Goal: Task Accomplishment & Management: Use online tool/utility

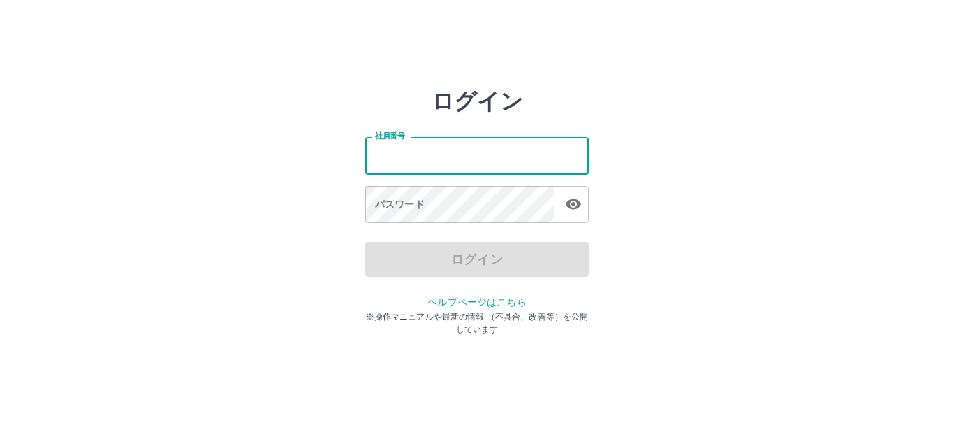
click at [392, 152] on input "社員番号" at bounding box center [477, 155] width 224 height 37
type input "*******"
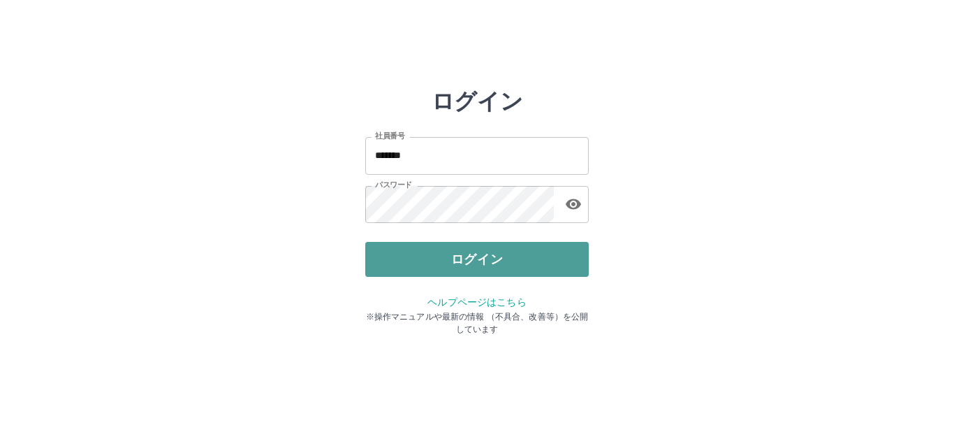
click at [415, 260] on button "ログイン" at bounding box center [477, 259] width 224 height 35
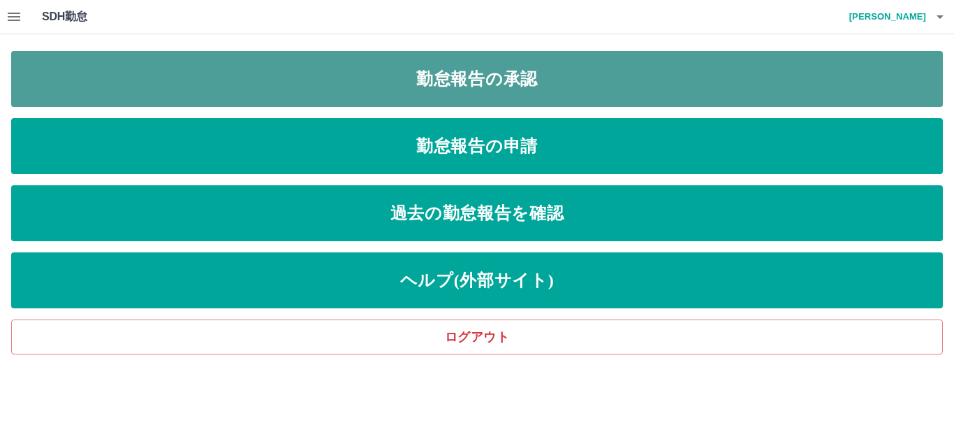
click at [242, 72] on link "勤怠報告の承認" at bounding box center [477, 79] width 932 height 56
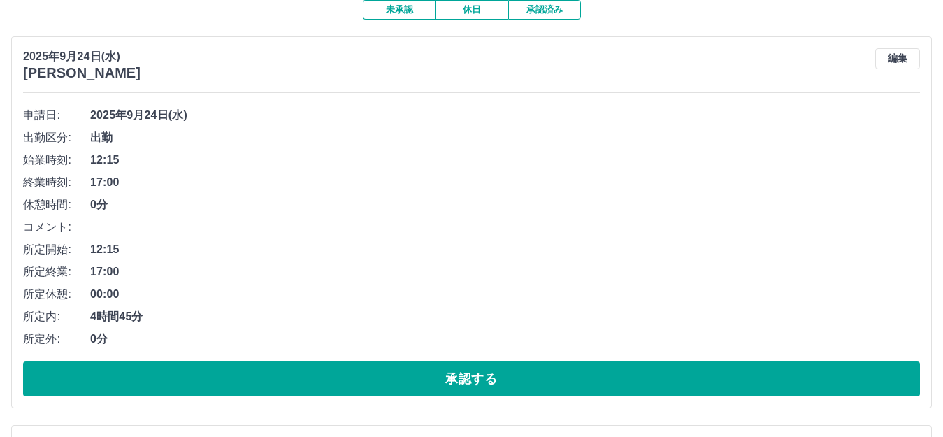
scroll to position [140, 0]
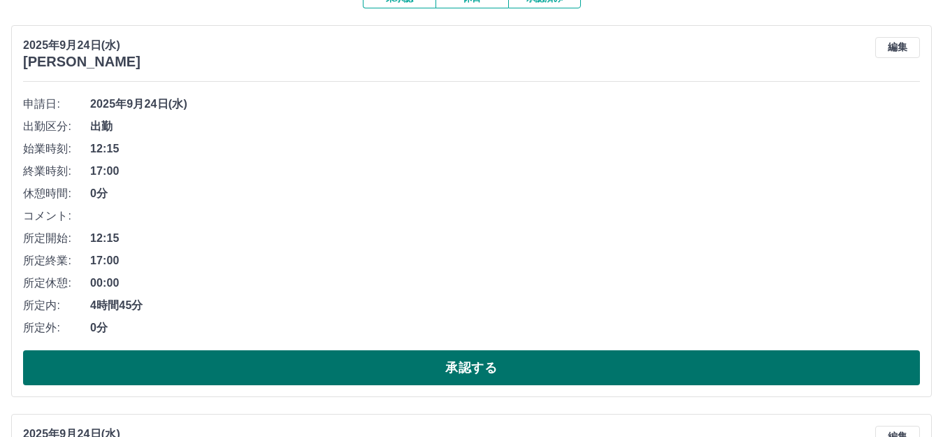
click at [188, 368] on button "承認する" at bounding box center [471, 367] width 896 height 35
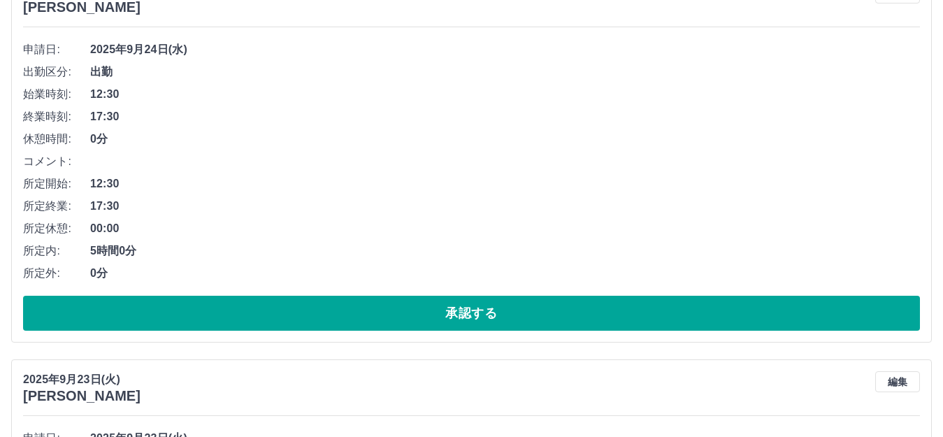
scroll to position [210, 0]
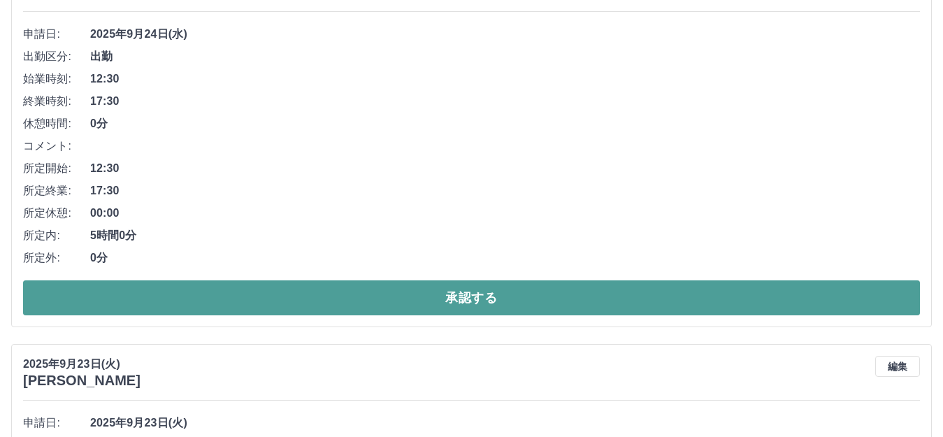
click at [217, 294] on button "承認する" at bounding box center [471, 297] width 896 height 35
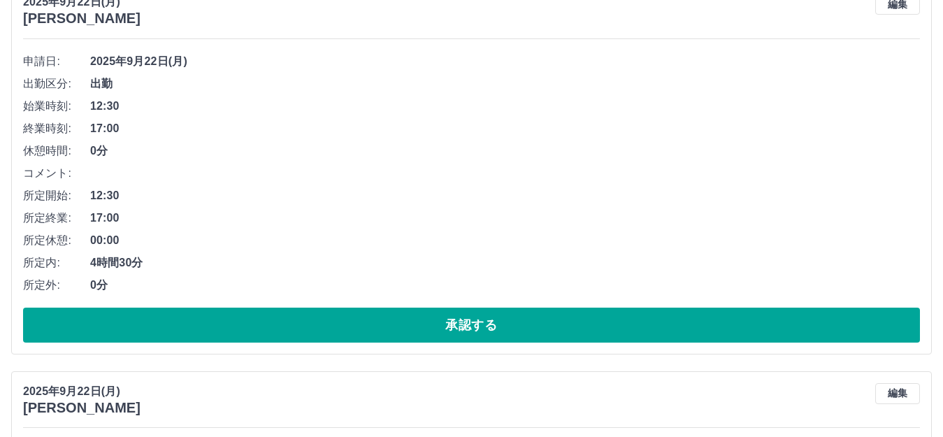
scroll to position [699, 0]
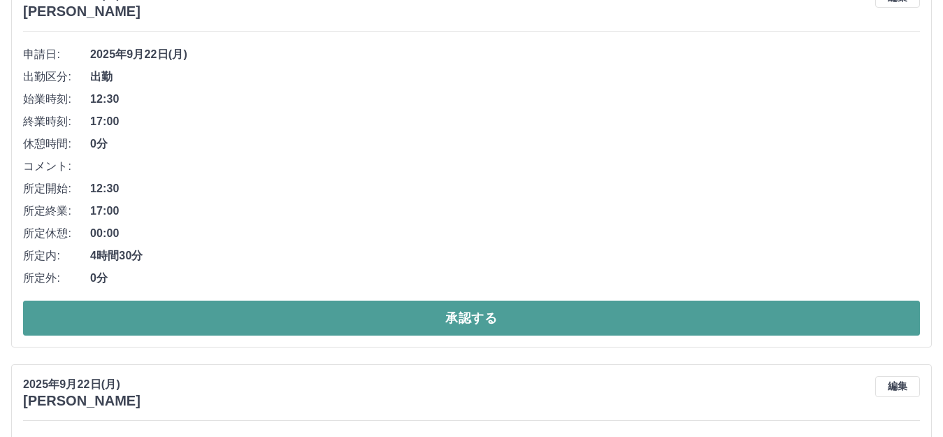
click at [212, 319] on button "承認する" at bounding box center [471, 317] width 896 height 35
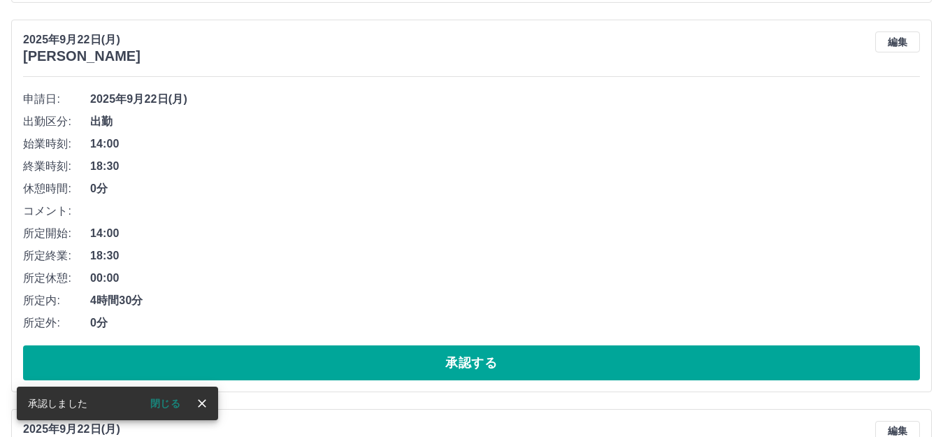
scroll to position [659, 0]
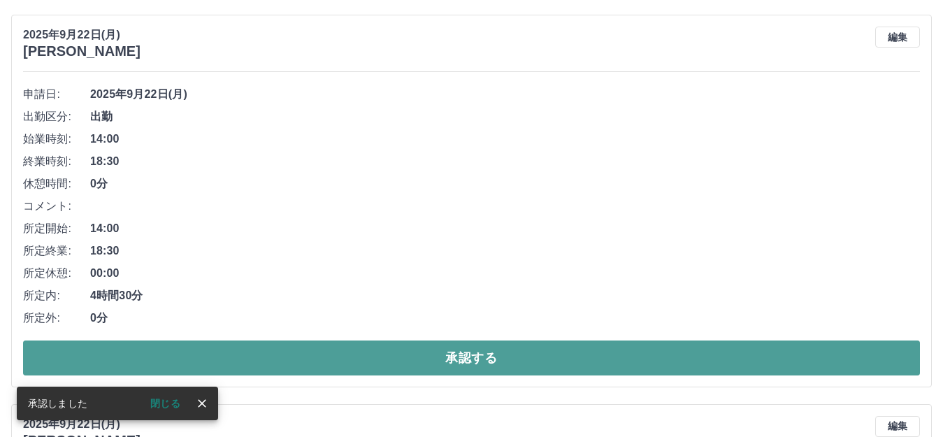
click at [208, 356] on button "承認する" at bounding box center [471, 357] width 896 height 35
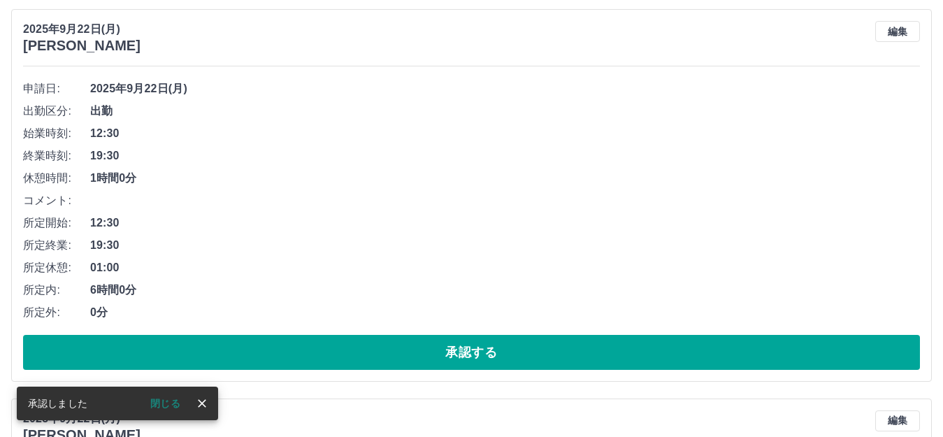
scroll to position [689, 0]
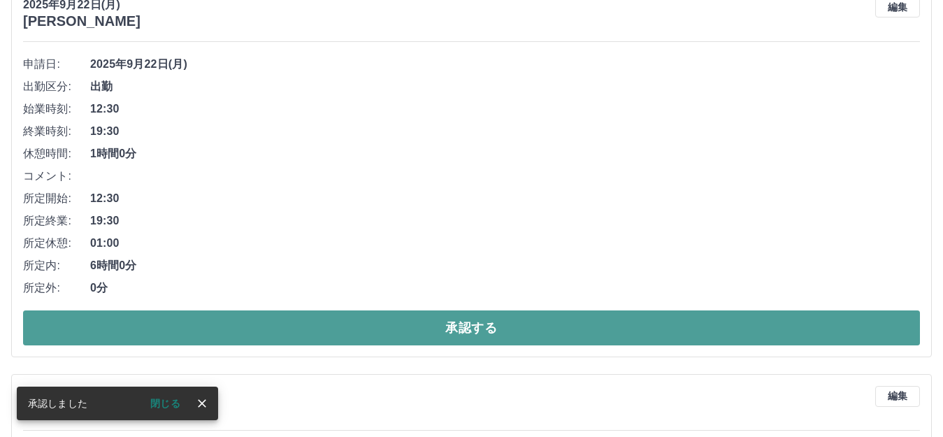
click at [203, 334] on button "承認する" at bounding box center [471, 327] width 896 height 35
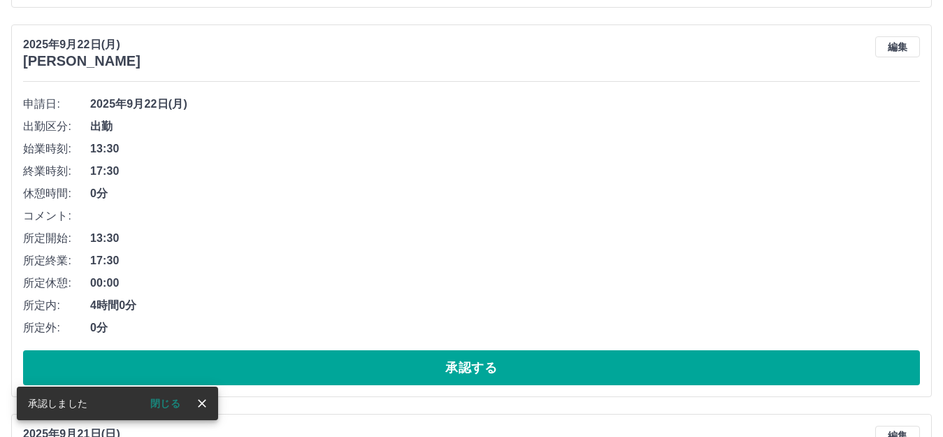
scroll to position [719, 0]
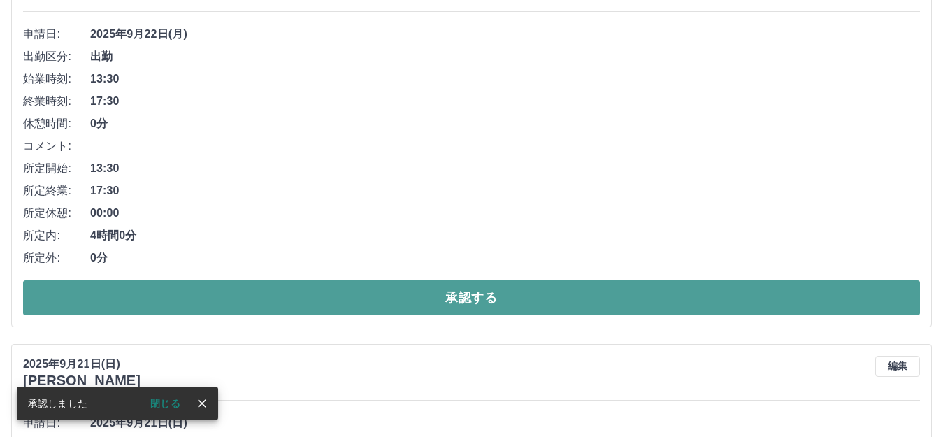
click at [201, 300] on button "承認する" at bounding box center [471, 297] width 896 height 35
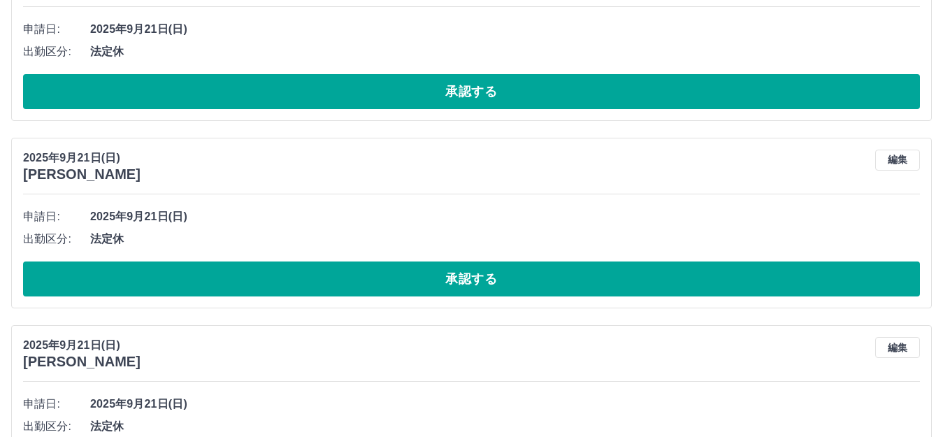
scroll to position [749, 0]
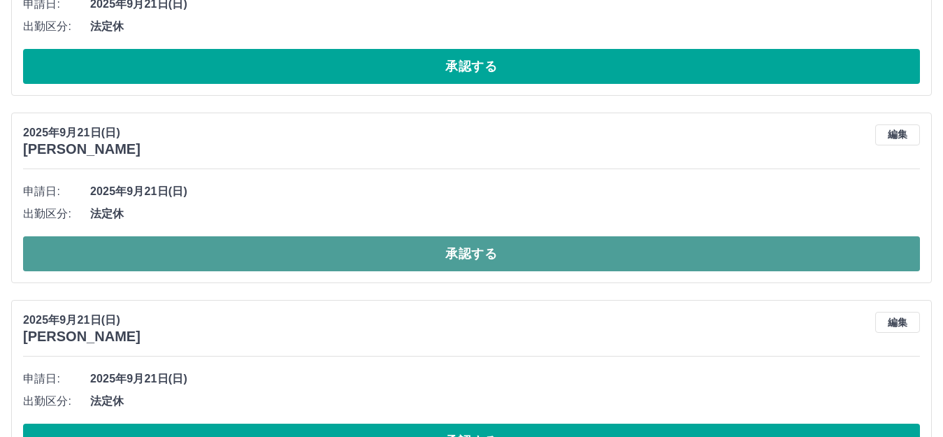
click at [203, 255] on button "承認する" at bounding box center [471, 253] width 896 height 35
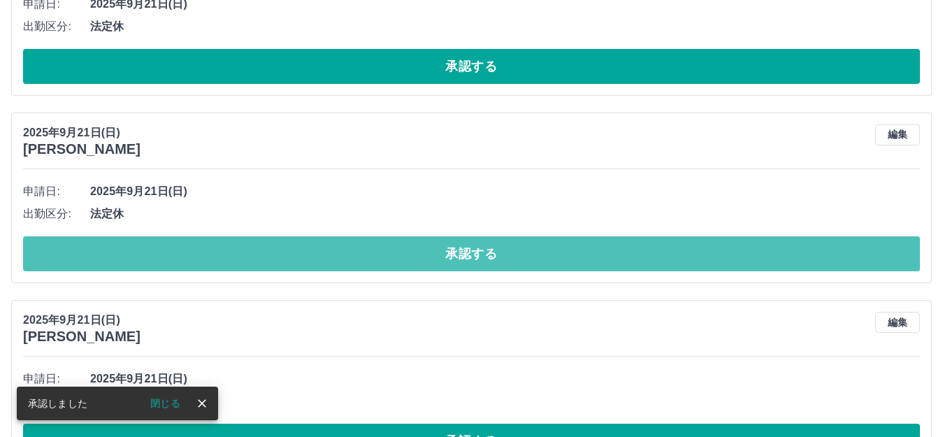
click at [203, 255] on button "承認する" at bounding box center [471, 253] width 896 height 35
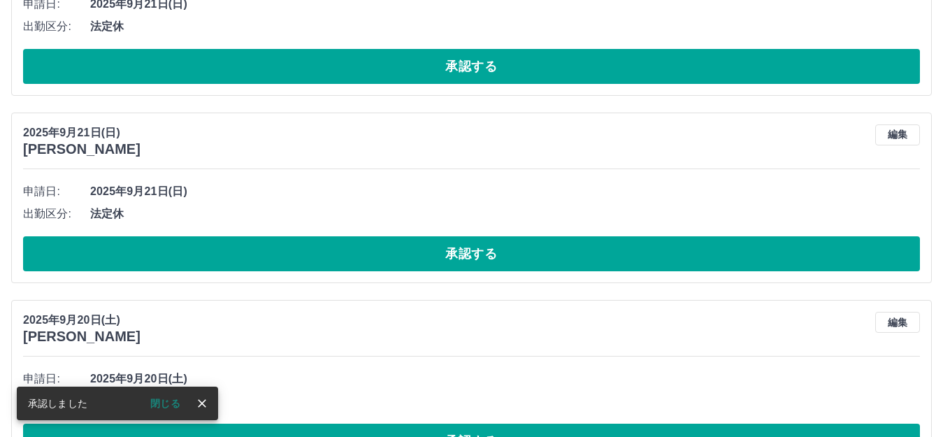
click at [203, 255] on button "承認する" at bounding box center [471, 253] width 896 height 35
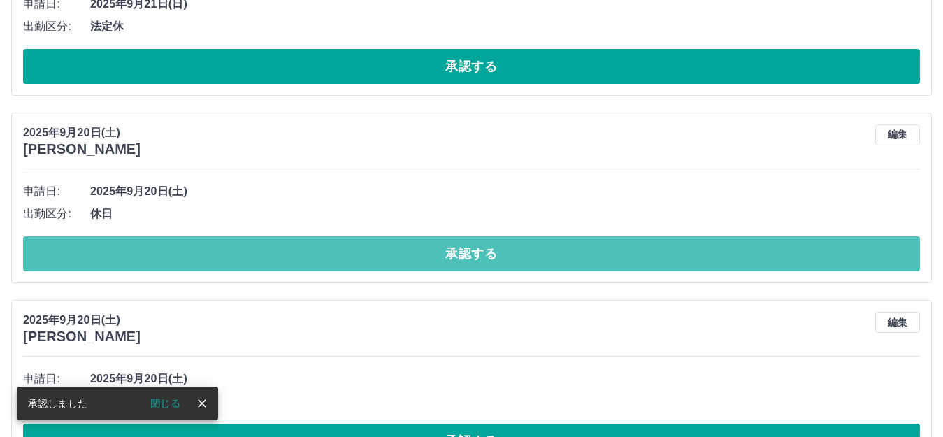
click at [203, 255] on button "承認する" at bounding box center [471, 253] width 896 height 35
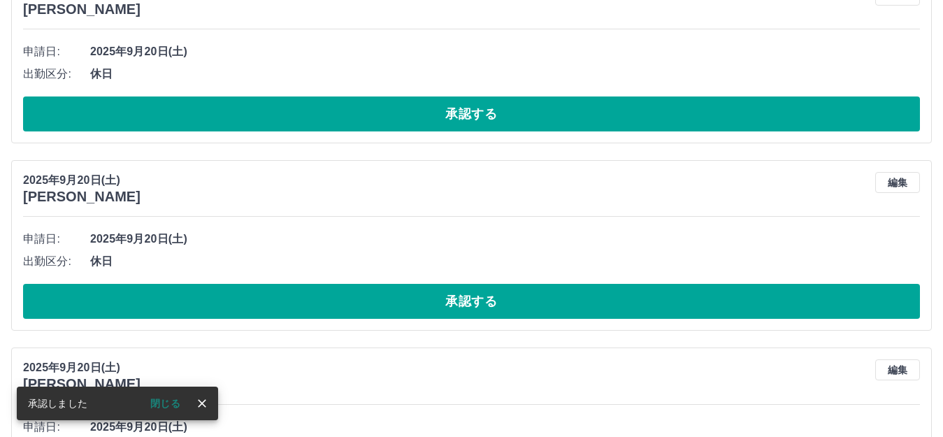
scroll to position [959, 0]
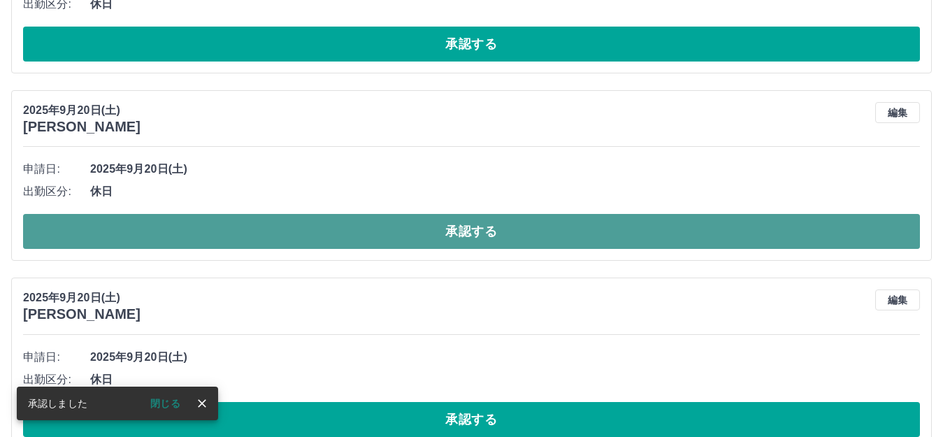
click at [203, 243] on button "承認する" at bounding box center [471, 231] width 896 height 35
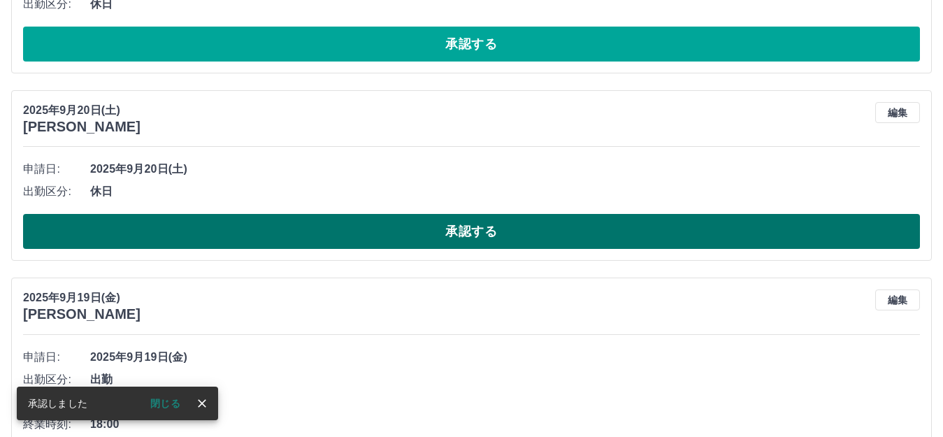
click at [207, 241] on button "承認する" at bounding box center [471, 231] width 896 height 35
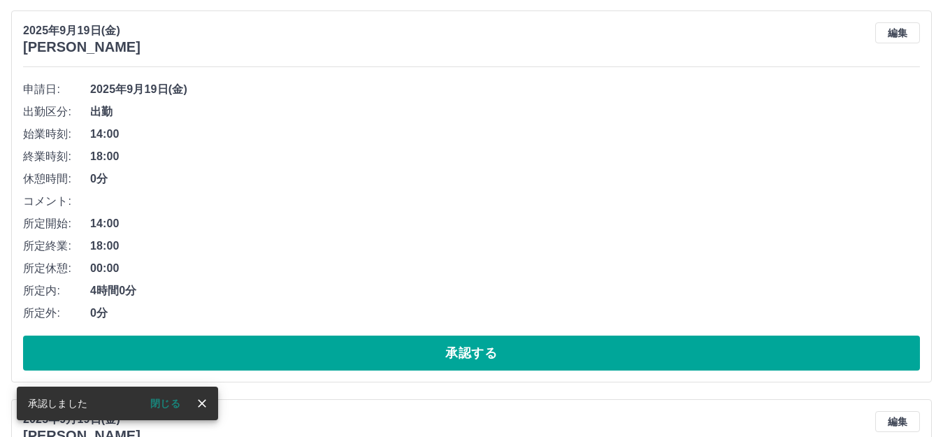
scroll to position [1098, 0]
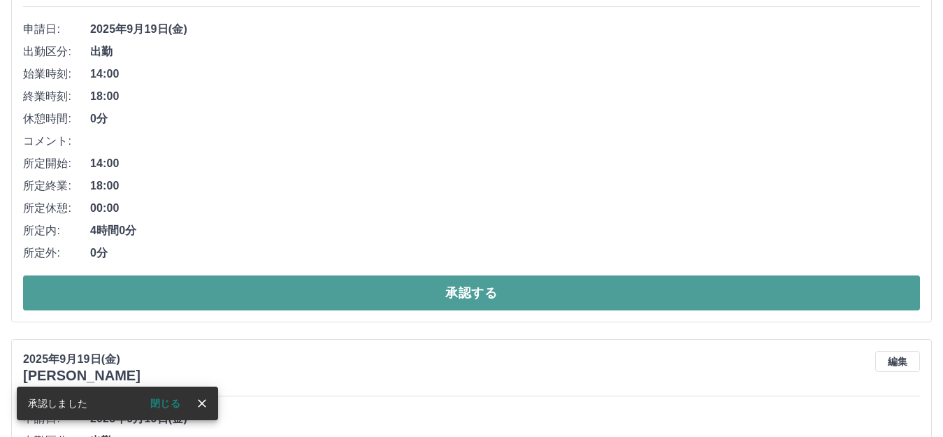
click at [191, 295] on button "承認する" at bounding box center [471, 292] width 896 height 35
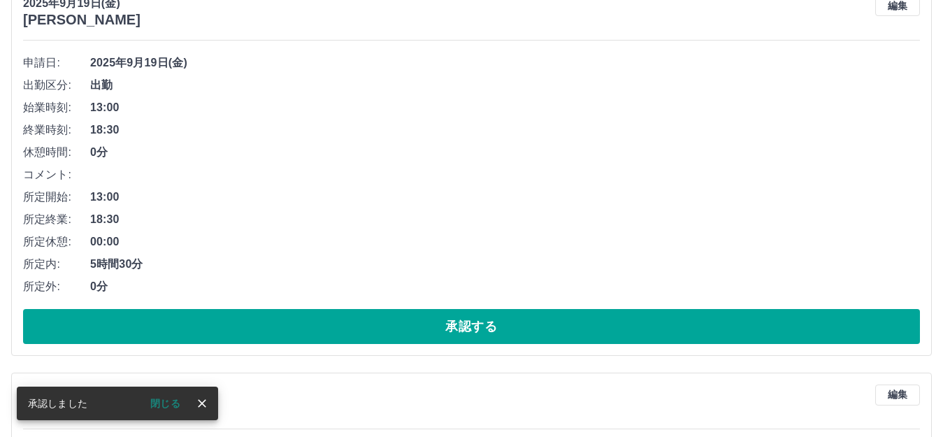
scroll to position [1478, 0]
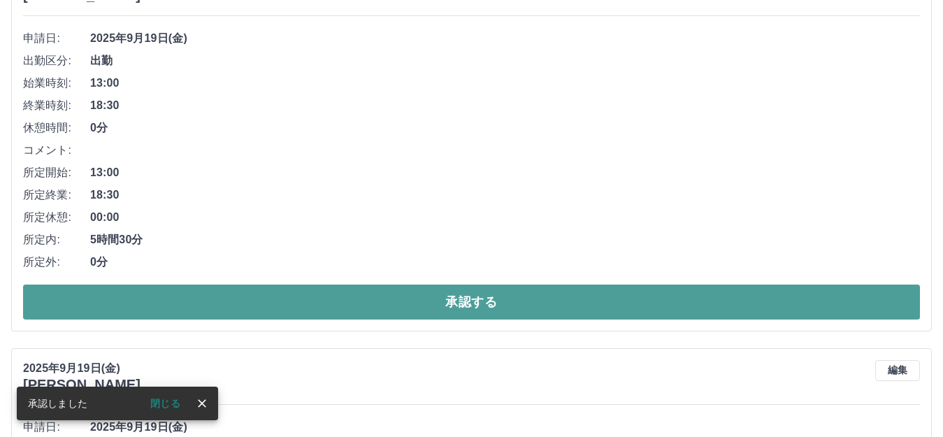
click at [176, 300] on button "承認する" at bounding box center [471, 301] width 896 height 35
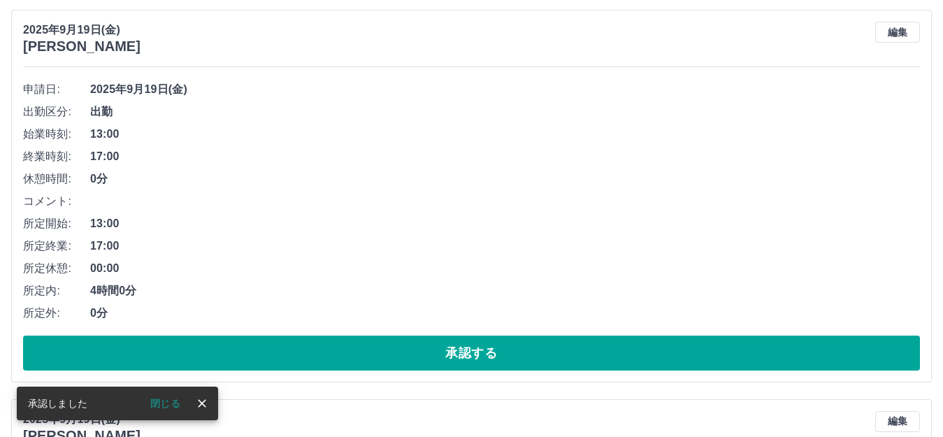
scroll to position [1508, 0]
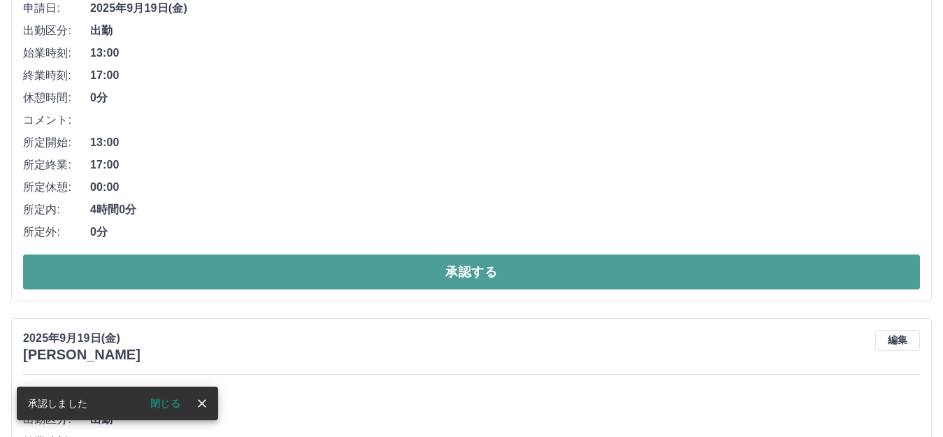
click at [174, 284] on button "承認する" at bounding box center [471, 271] width 896 height 35
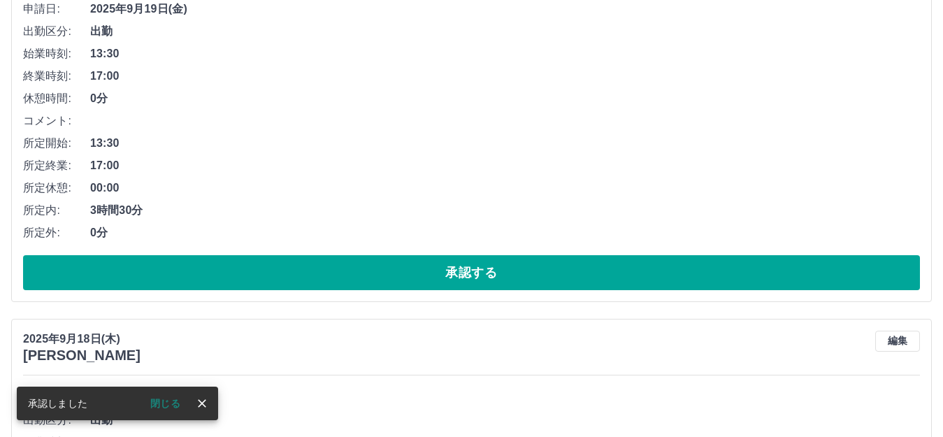
scroll to position [1538, 0]
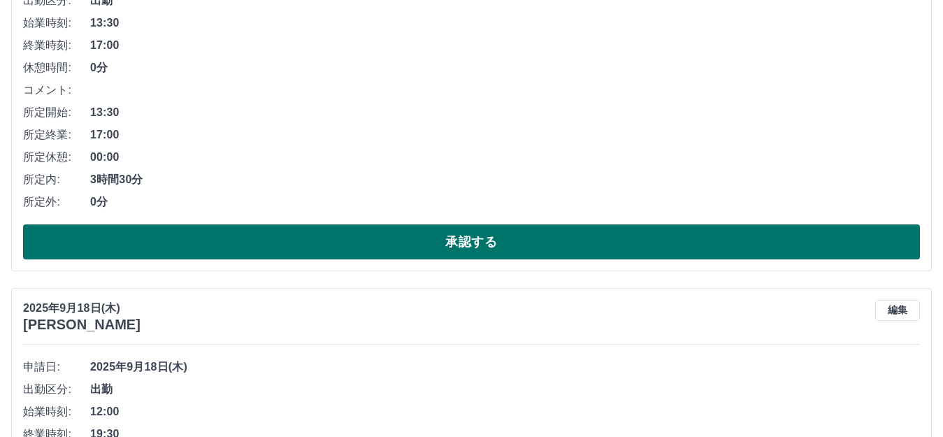
click at [177, 252] on button "承認する" at bounding box center [471, 241] width 896 height 35
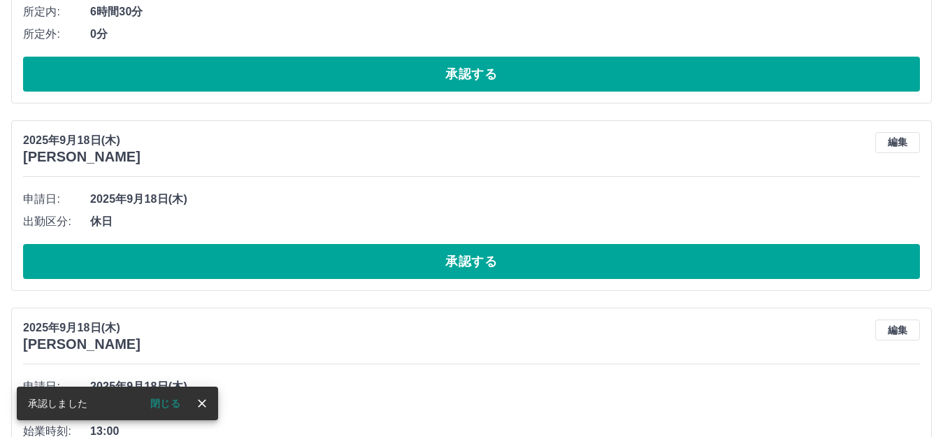
scroll to position [1708, 0]
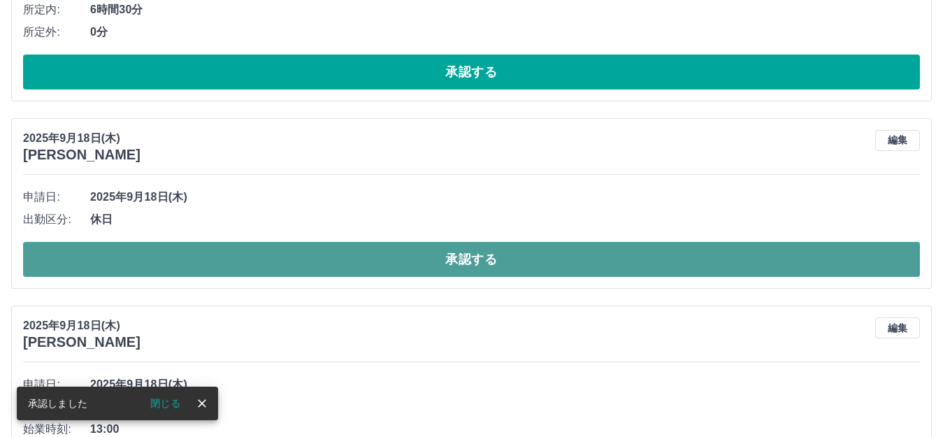
click at [172, 262] on button "承認する" at bounding box center [471, 259] width 896 height 35
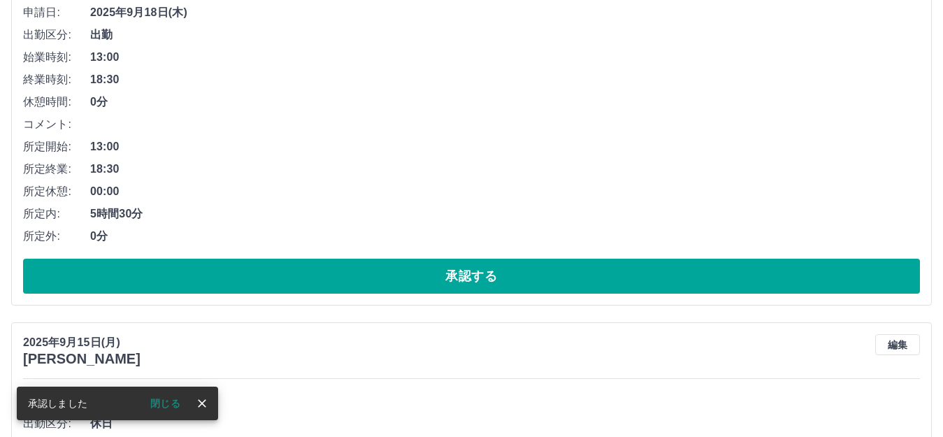
scroll to position [1918, 0]
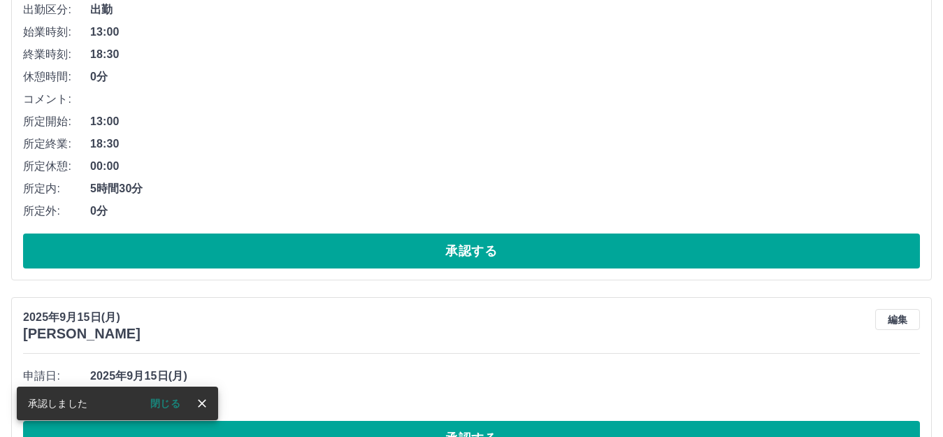
click at [175, 258] on button "承認する" at bounding box center [471, 250] width 896 height 35
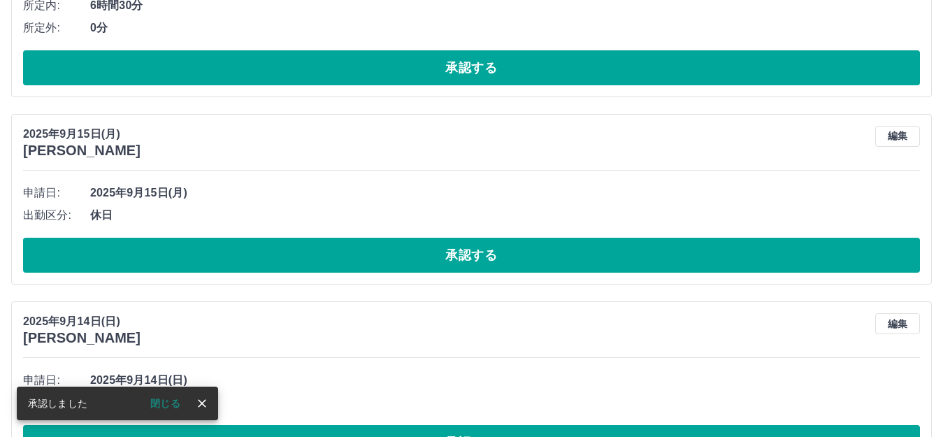
scroll to position [1739, 0]
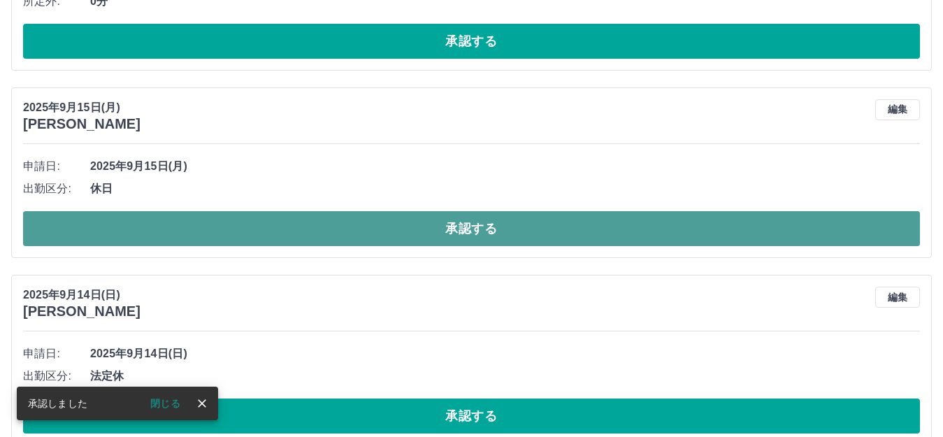
click at [170, 221] on button "承認する" at bounding box center [471, 228] width 896 height 35
click at [161, 224] on button "承認する" at bounding box center [471, 228] width 896 height 35
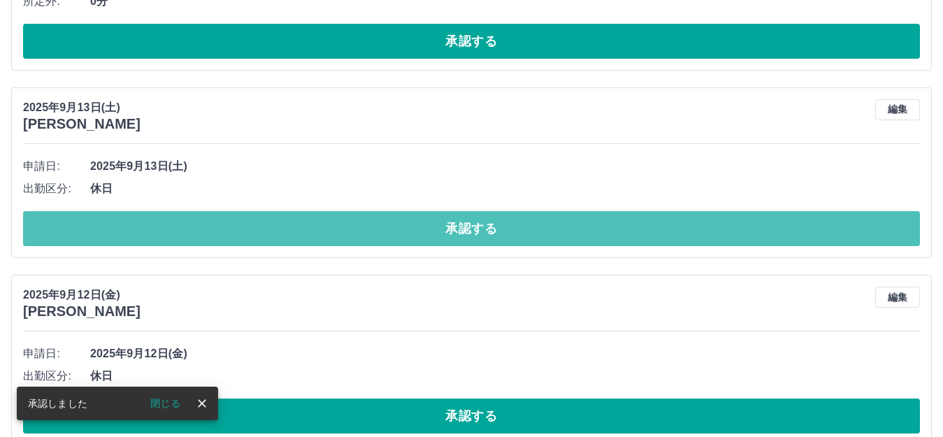
click at [161, 224] on button "承認する" at bounding box center [471, 228] width 896 height 35
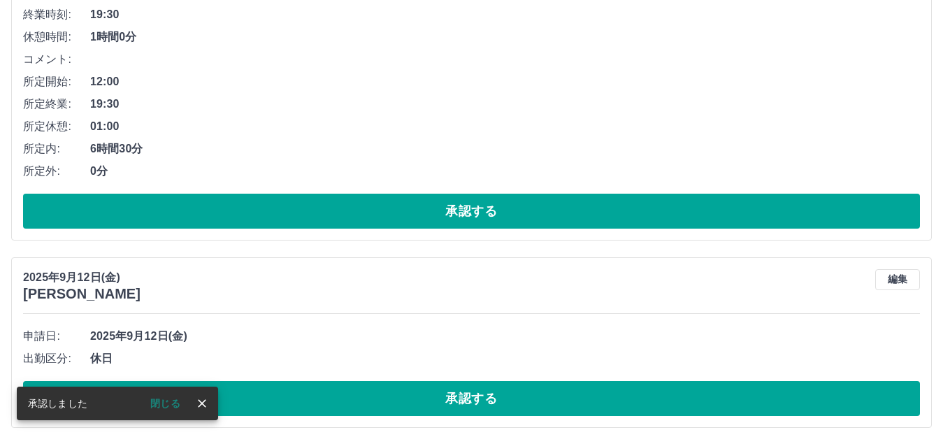
scroll to position [1578, 0]
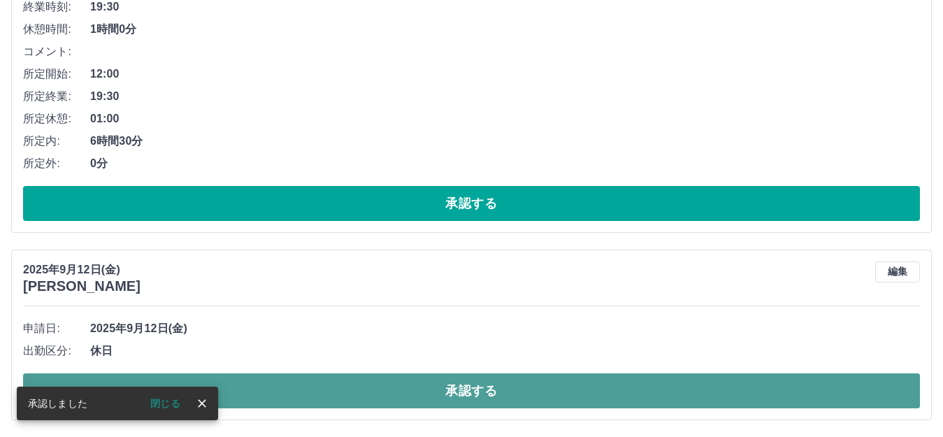
click at [265, 389] on button "承認する" at bounding box center [471, 390] width 896 height 35
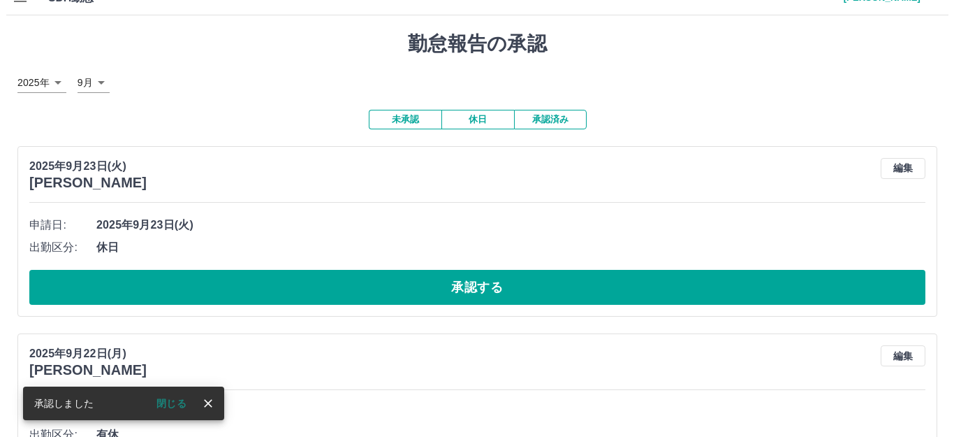
scroll to position [0, 0]
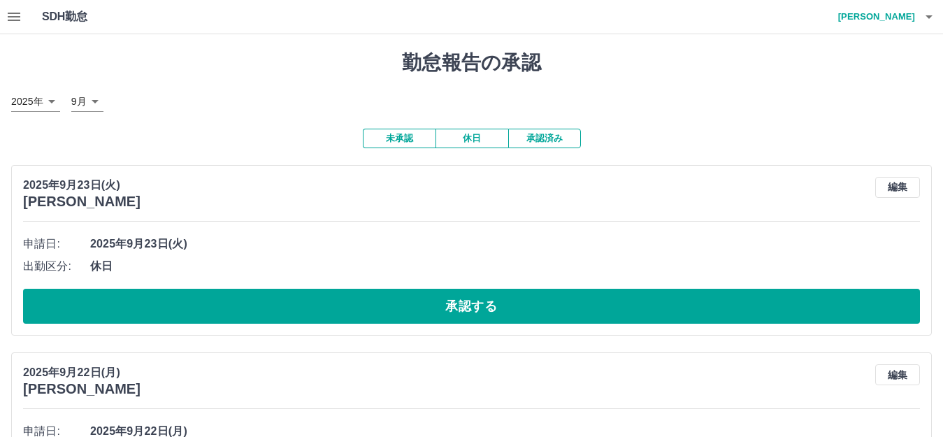
click at [928, 17] on icon "button" at bounding box center [928, 16] width 7 height 3
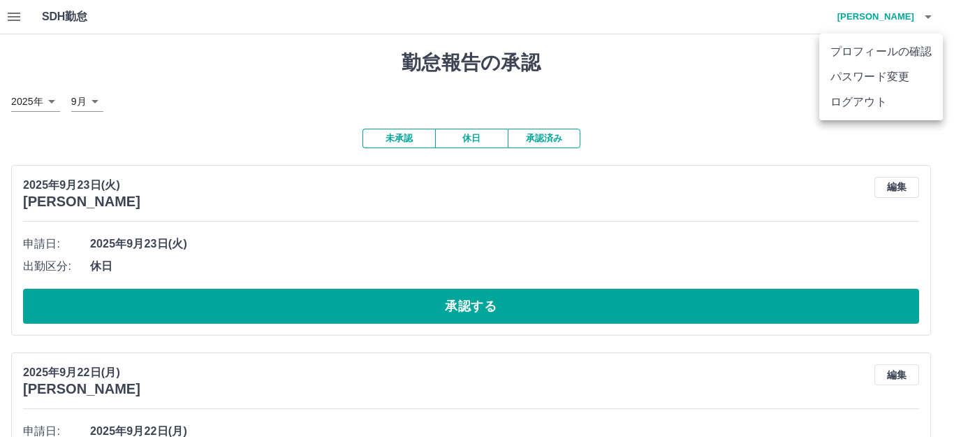
click at [860, 105] on li "ログアウト" at bounding box center [882, 101] width 124 height 25
